Goal: Find specific page/section: Find specific page/section

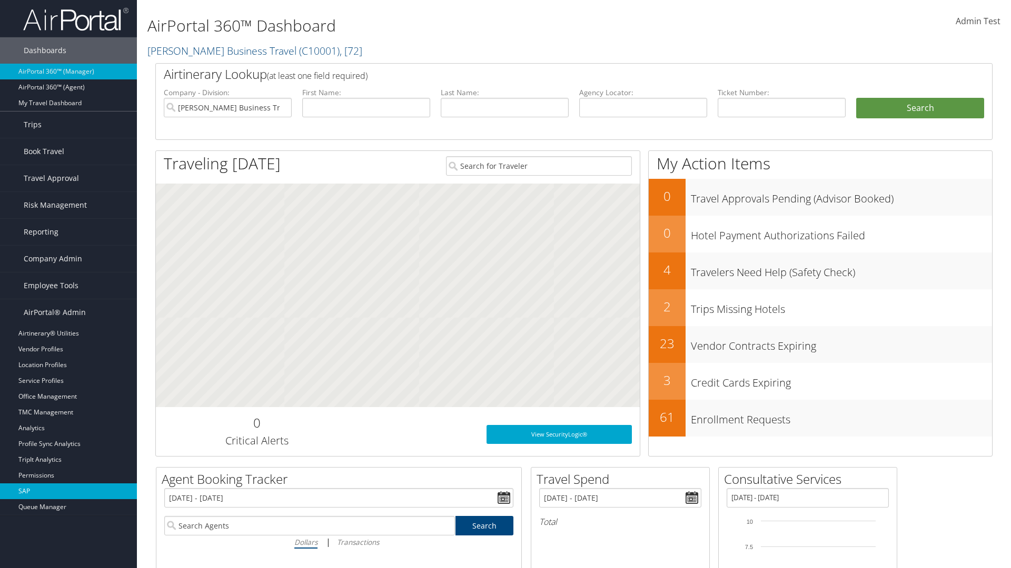
click at [68, 492] on link "SAP" at bounding box center [68, 492] width 137 height 16
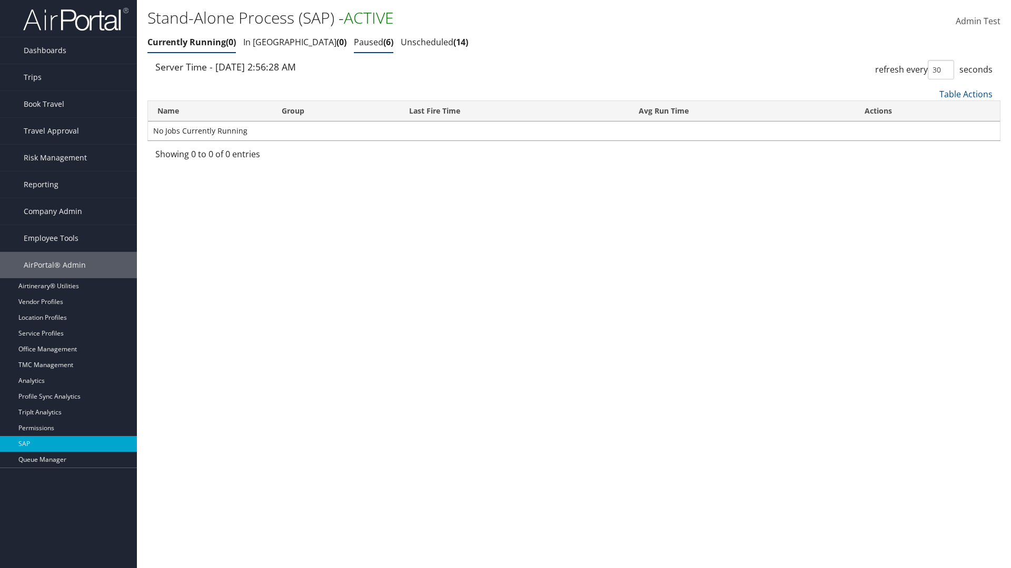
click at [354, 42] on link "Paused 6" at bounding box center [373, 42] width 39 height 12
